Goal: Transaction & Acquisition: Purchase product/service

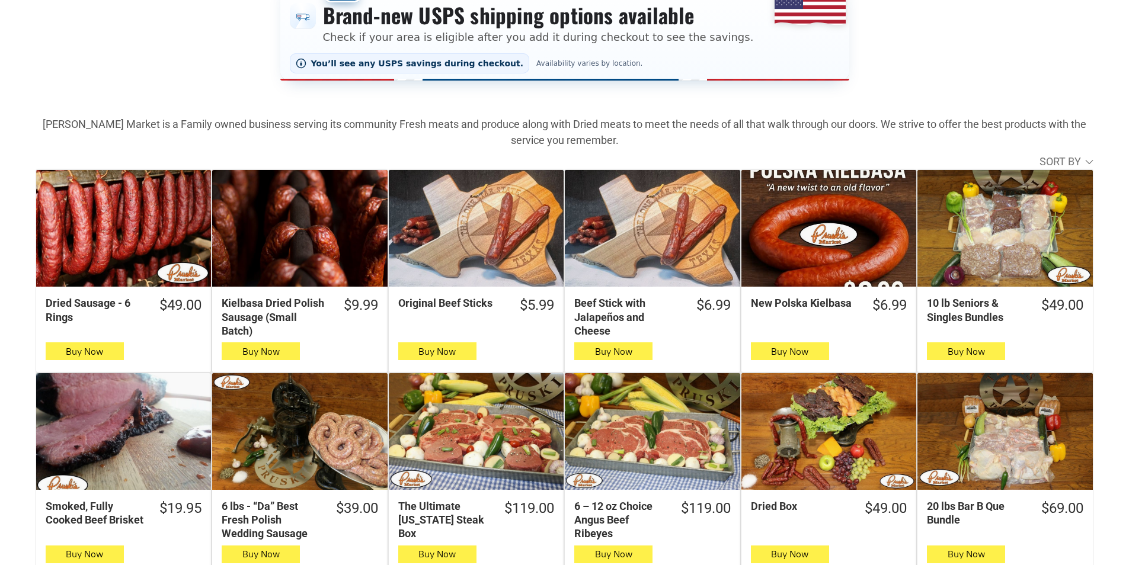
scroll to position [296, 0]
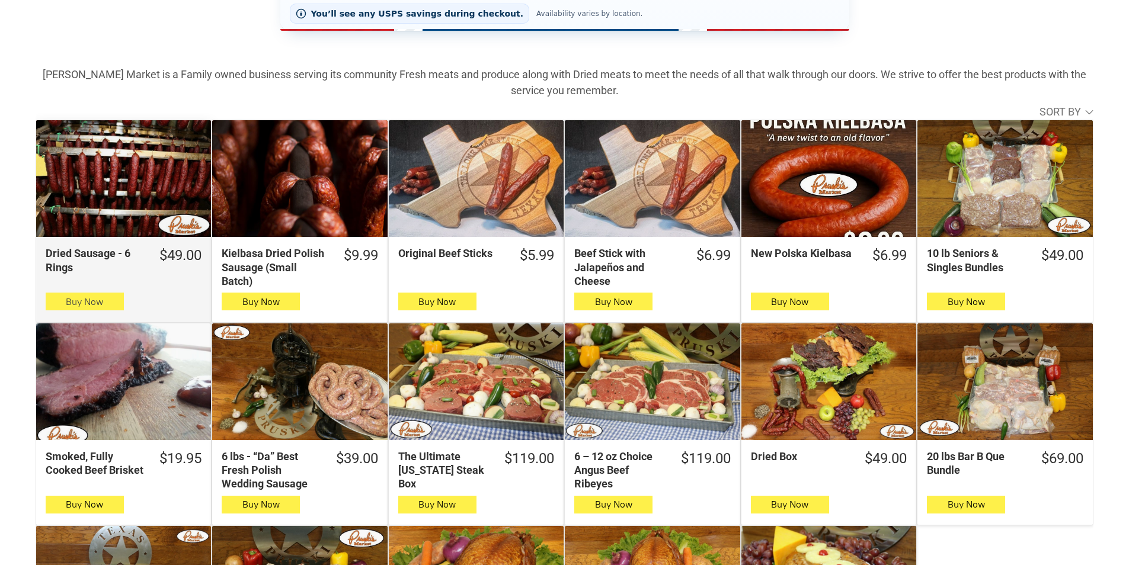
click at [76, 299] on span "button" at bounding box center [84, 301] width 17 height 17
click at [96, 303] on span "Buy Now" at bounding box center [84, 301] width 37 height 11
click at [102, 299] on span "Buy Now" at bounding box center [84, 301] width 37 height 11
